Goal: Task Accomplishment & Management: Manage account settings

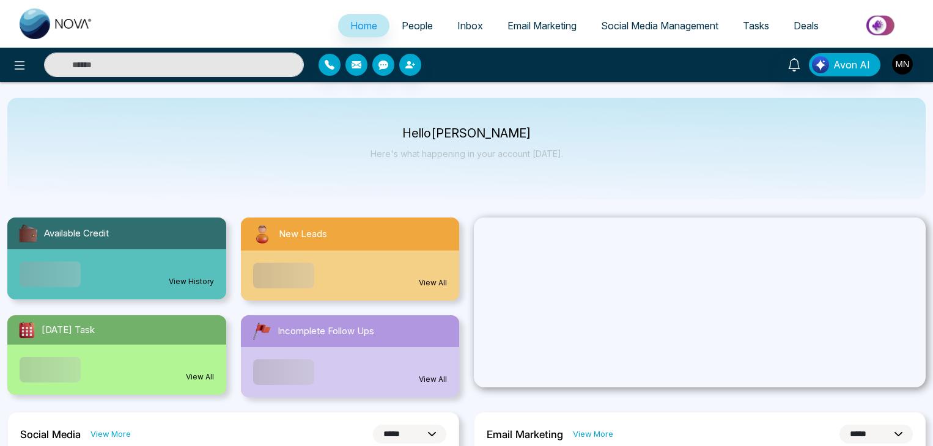
select select "*"
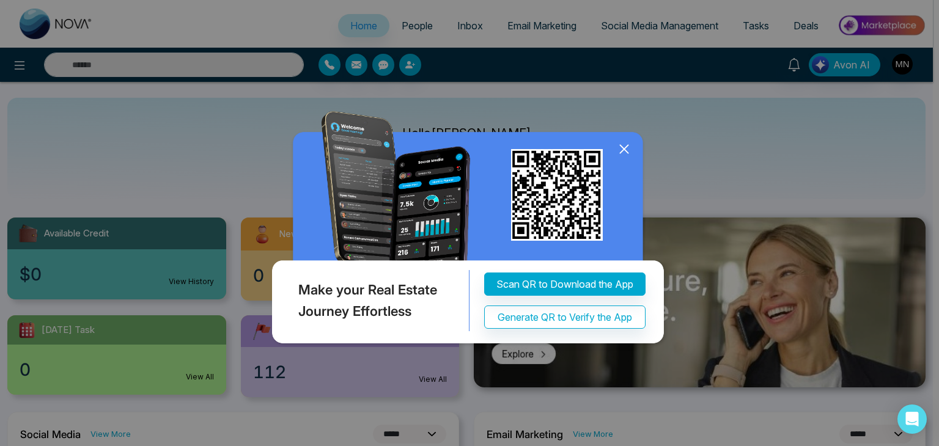
click at [624, 147] on icon at bounding box center [624, 149] width 18 height 18
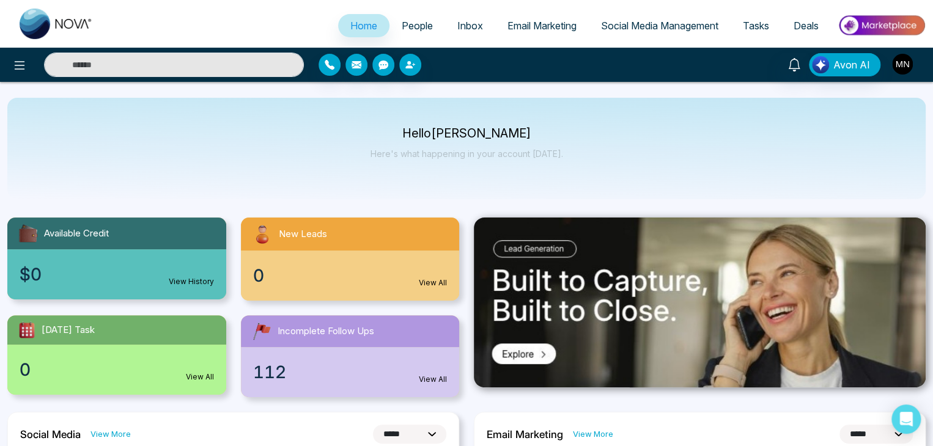
click at [898, 64] on img "button" at bounding box center [902, 64] width 21 height 21
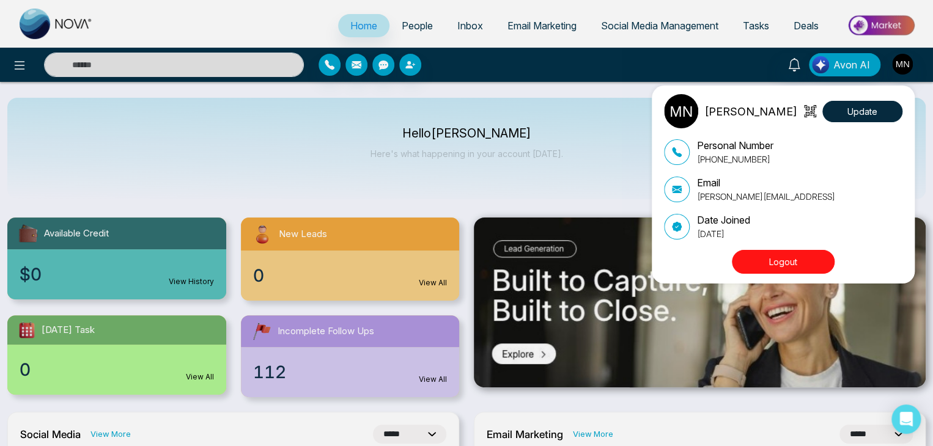
click at [761, 267] on button "Logout" at bounding box center [783, 262] width 103 height 24
